Goal: Navigation & Orientation: Find specific page/section

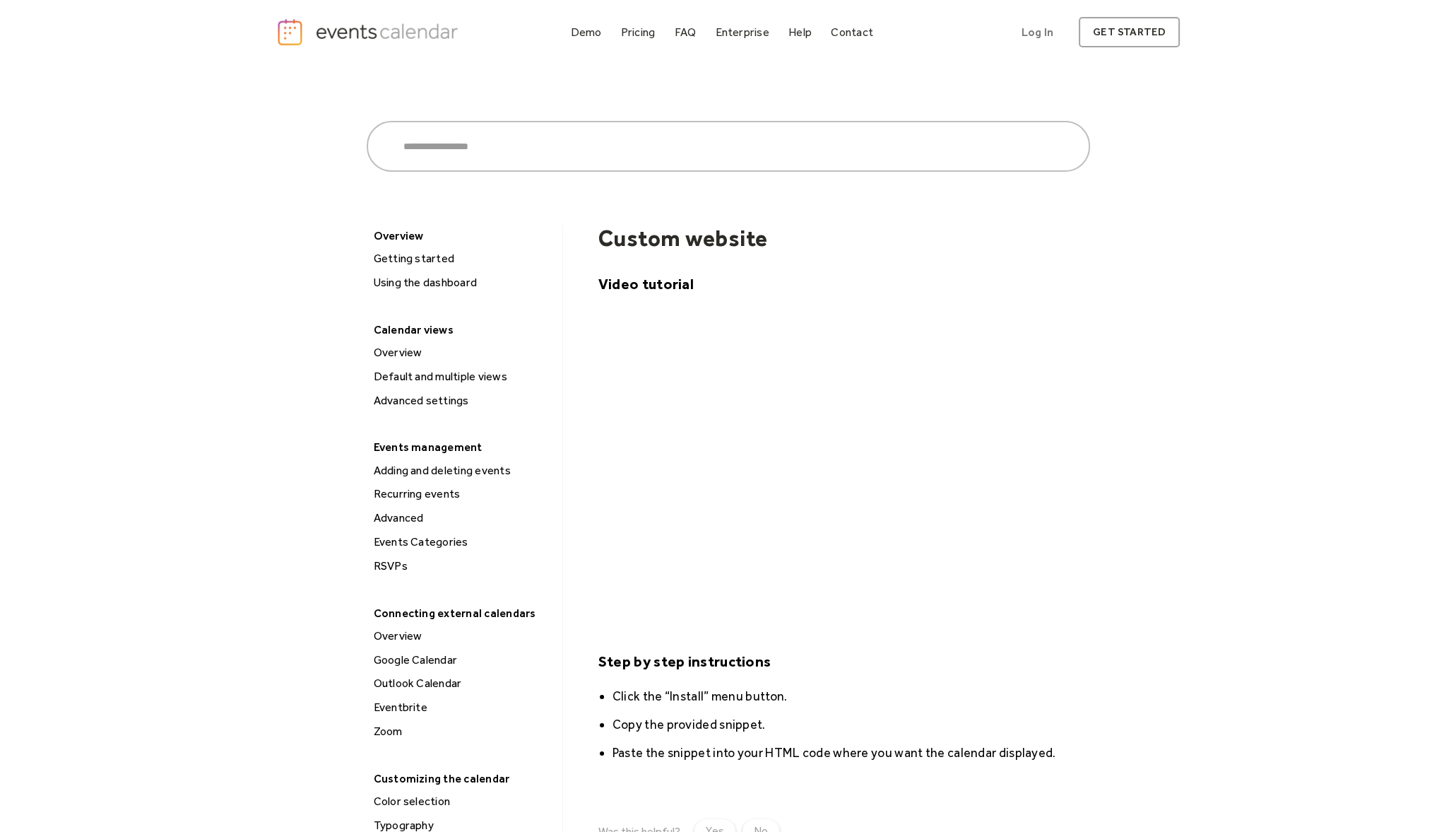
click at [361, 27] on img "home" at bounding box center [369, 32] width 187 height 29
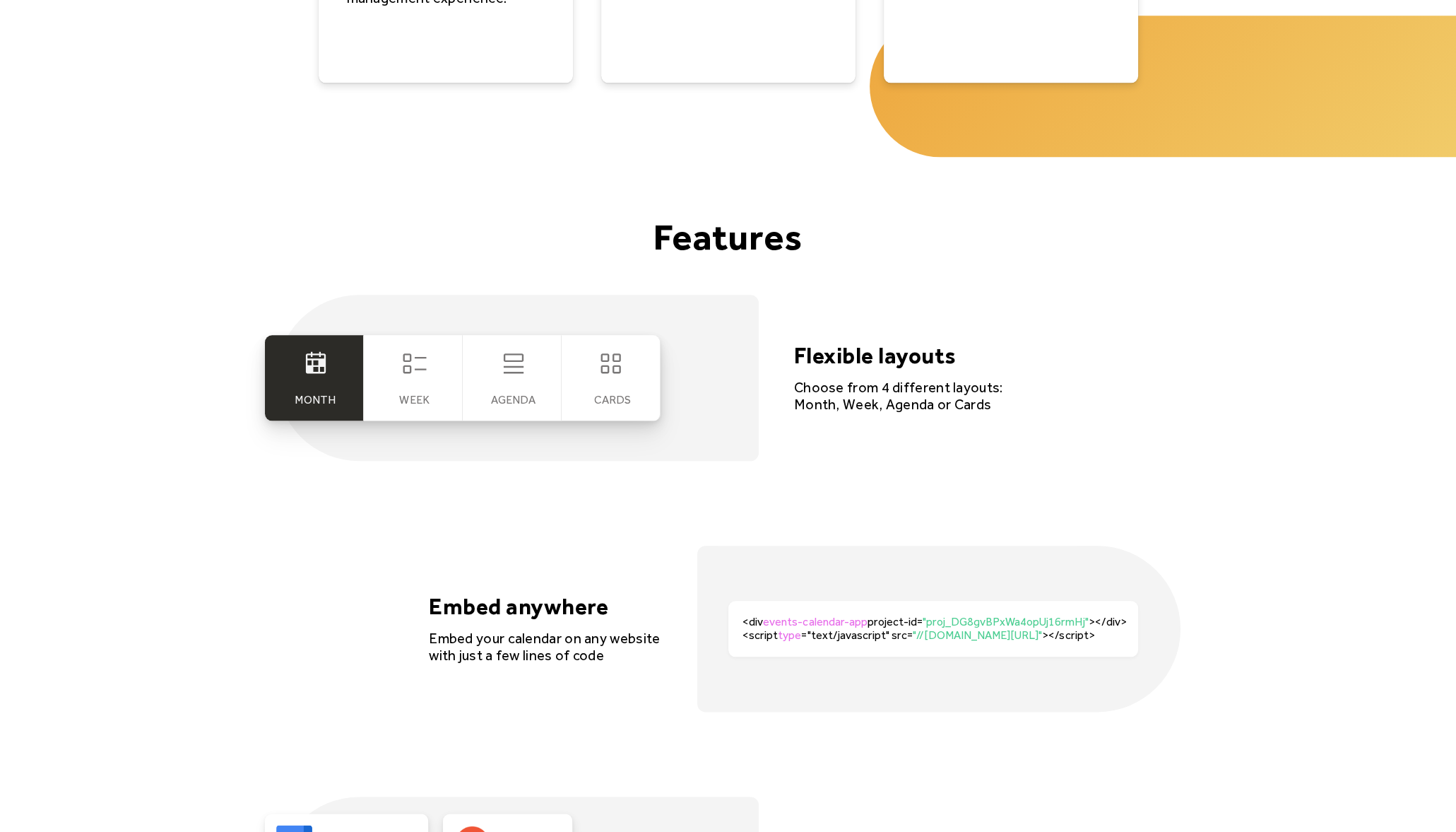
scroll to position [2649, 0]
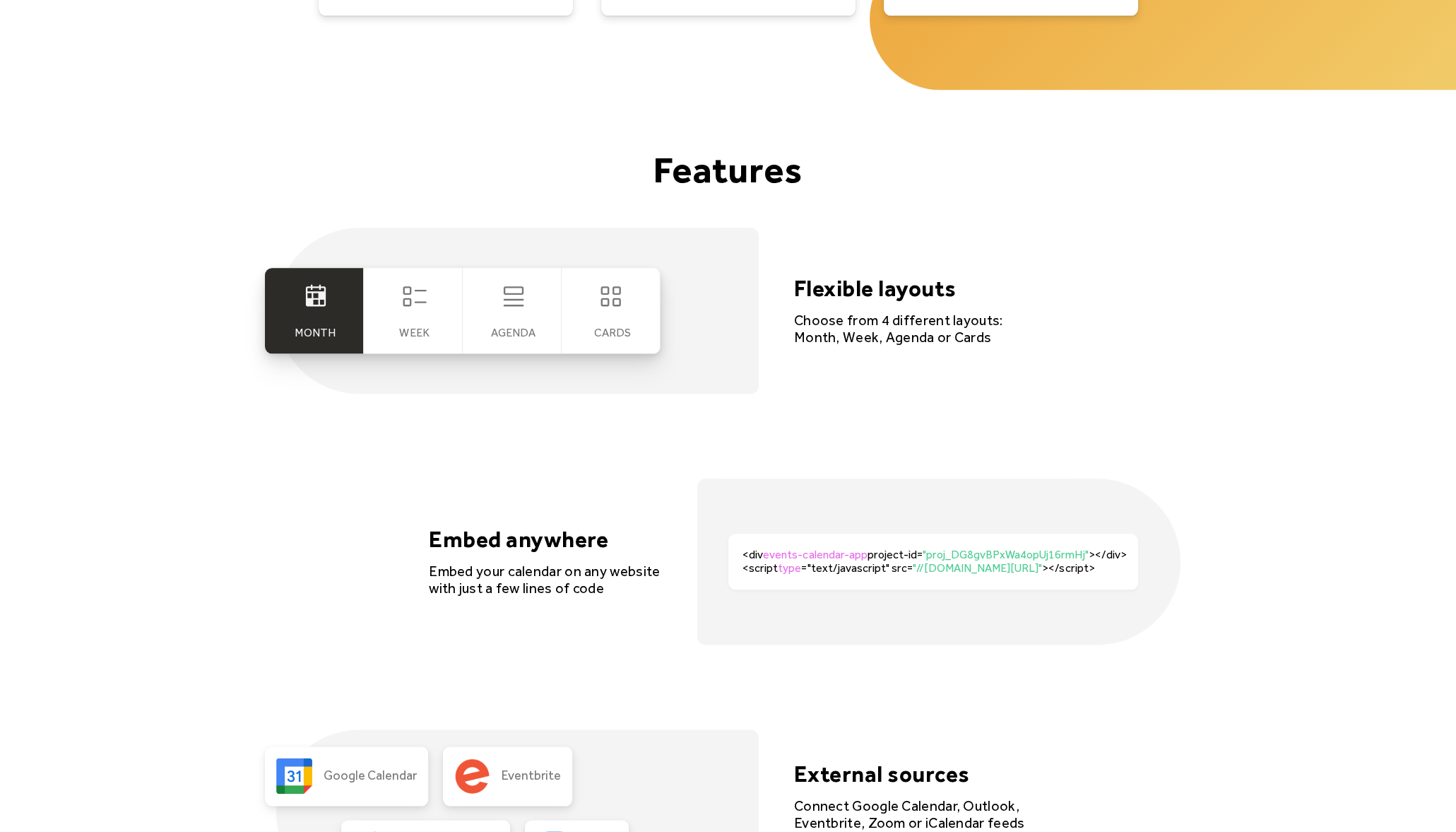
click at [396, 334] on div "Week" at bounding box center [413, 310] width 99 height 85
click at [510, 265] on div "Month Week [GEOGRAPHIC_DATA] cards" at bounding box center [517, 310] width 482 height 166
click at [521, 315] on div "Agenda" at bounding box center [512, 310] width 99 height 85
